Goal: Check status: Check status

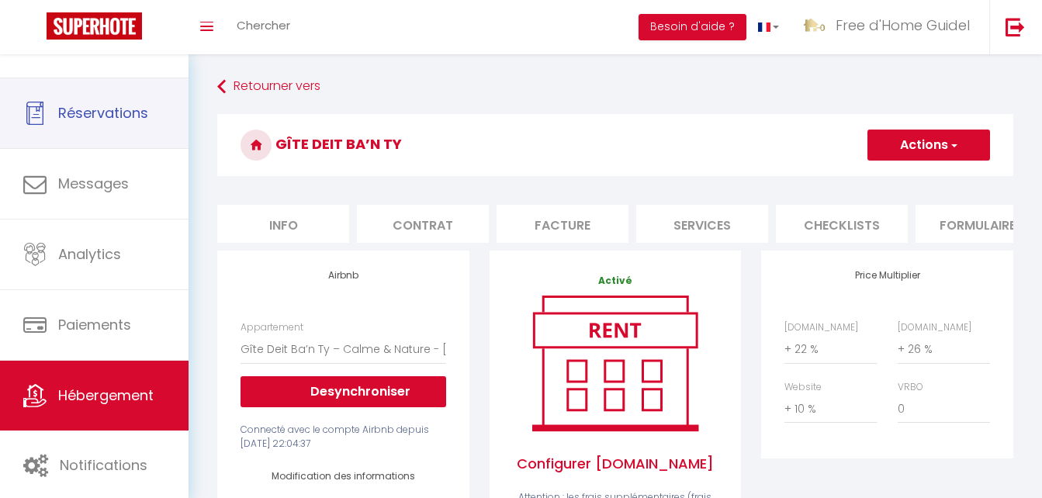
select select "17124-1450801708544399702"
select select "365"
select select "EUR"
select select
select select "+ 22 %"
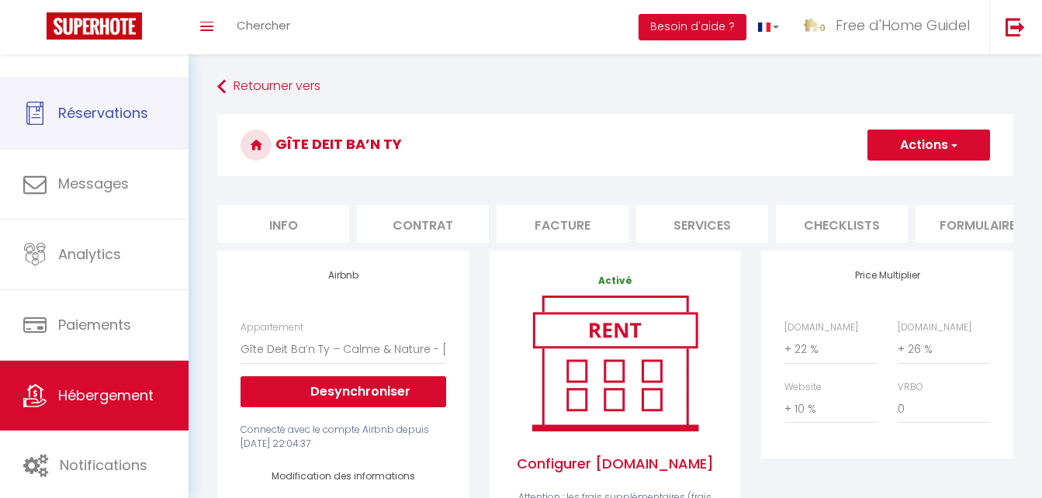
select select "+ 26 %"
select select "+ 10 %"
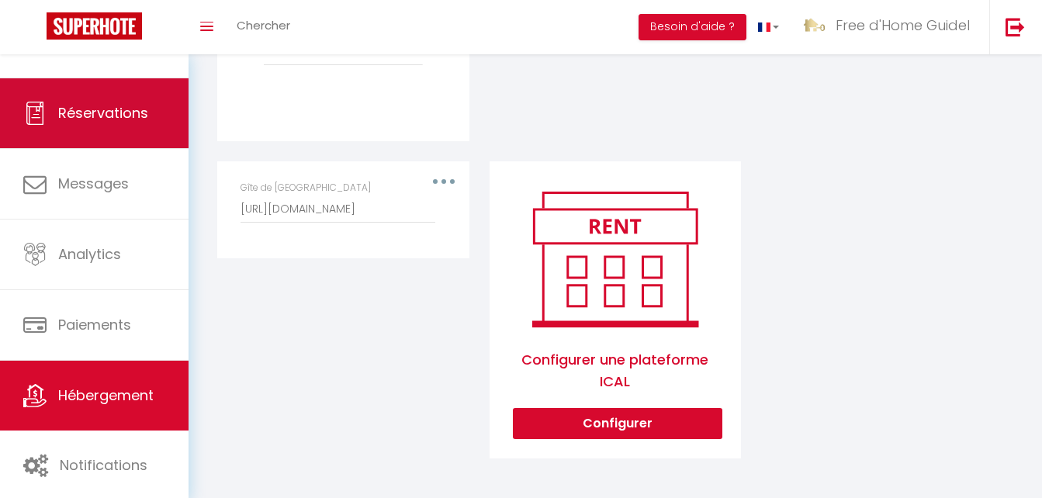
scroll to position [0, 434]
click at [132, 119] on span "Réservations" at bounding box center [103, 112] width 90 height 19
select select "not_cancelled"
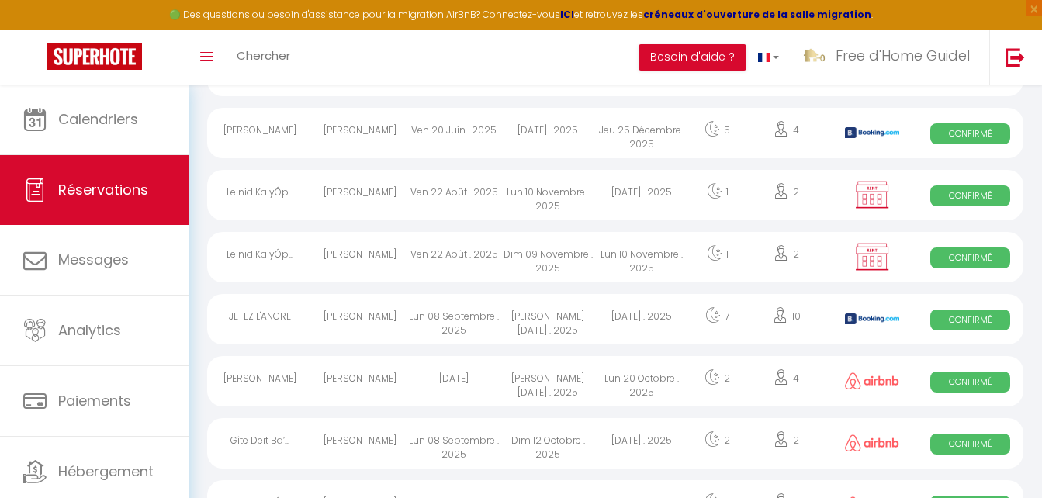
scroll to position [777, 0]
